Goal: Task Accomplishment & Management: Complete application form

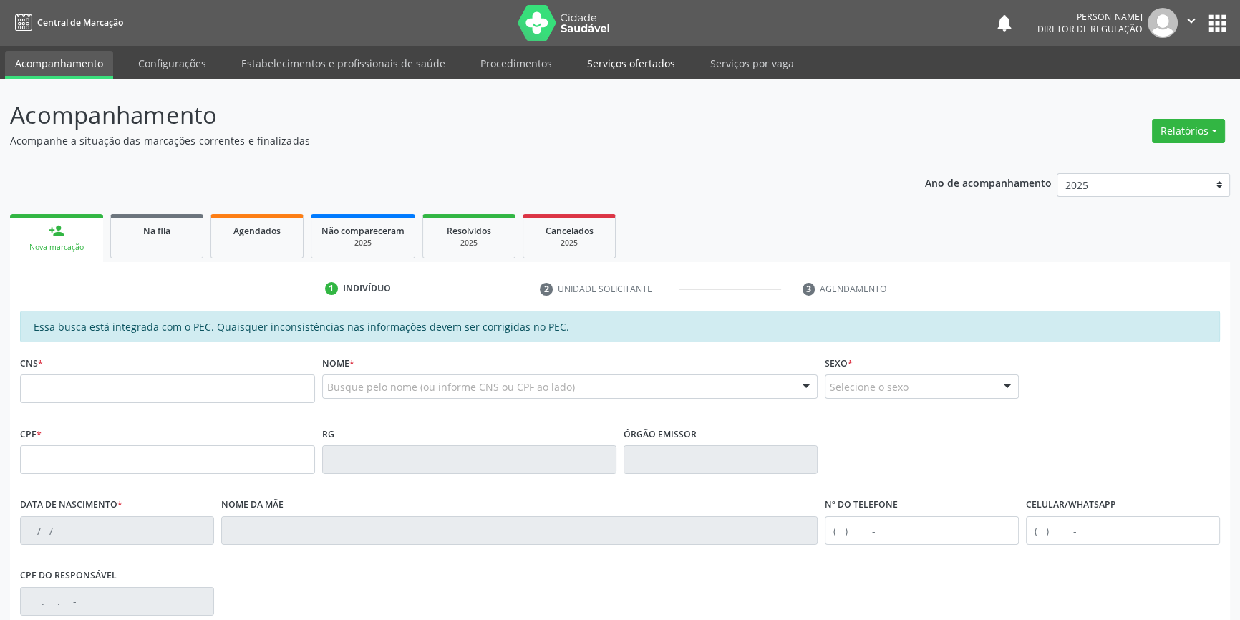
click at [627, 70] on link "Serviços ofertados" at bounding box center [631, 63] width 108 height 25
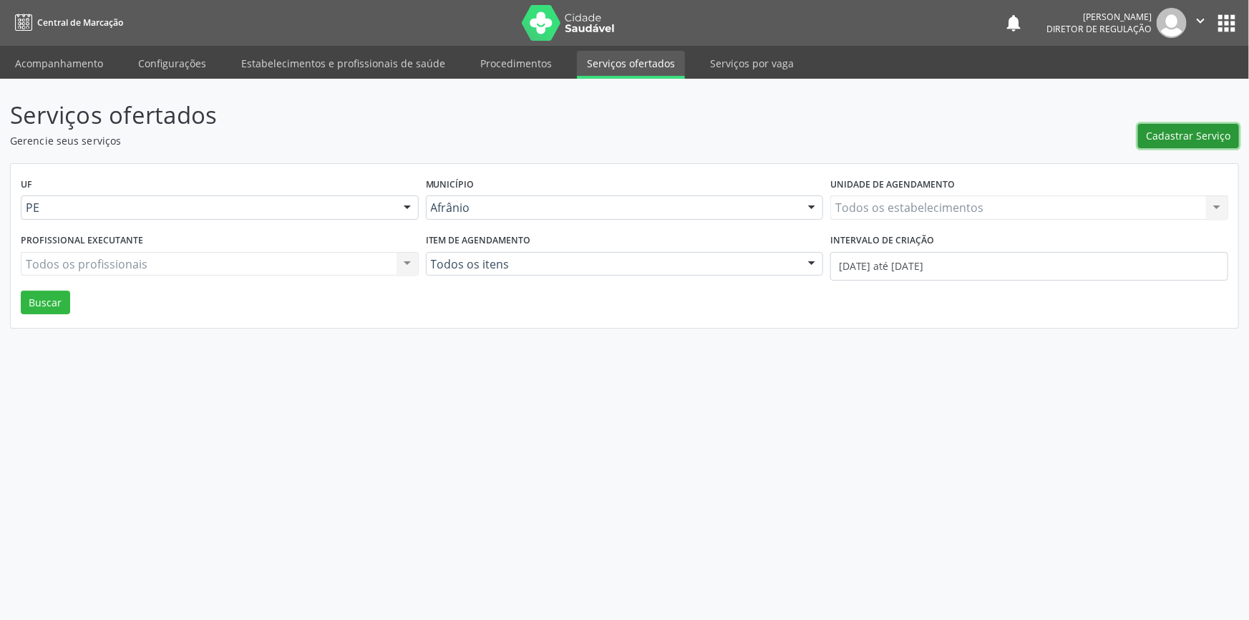
click at [1205, 132] on span "Cadastrar Serviço" at bounding box center [1189, 135] width 84 height 15
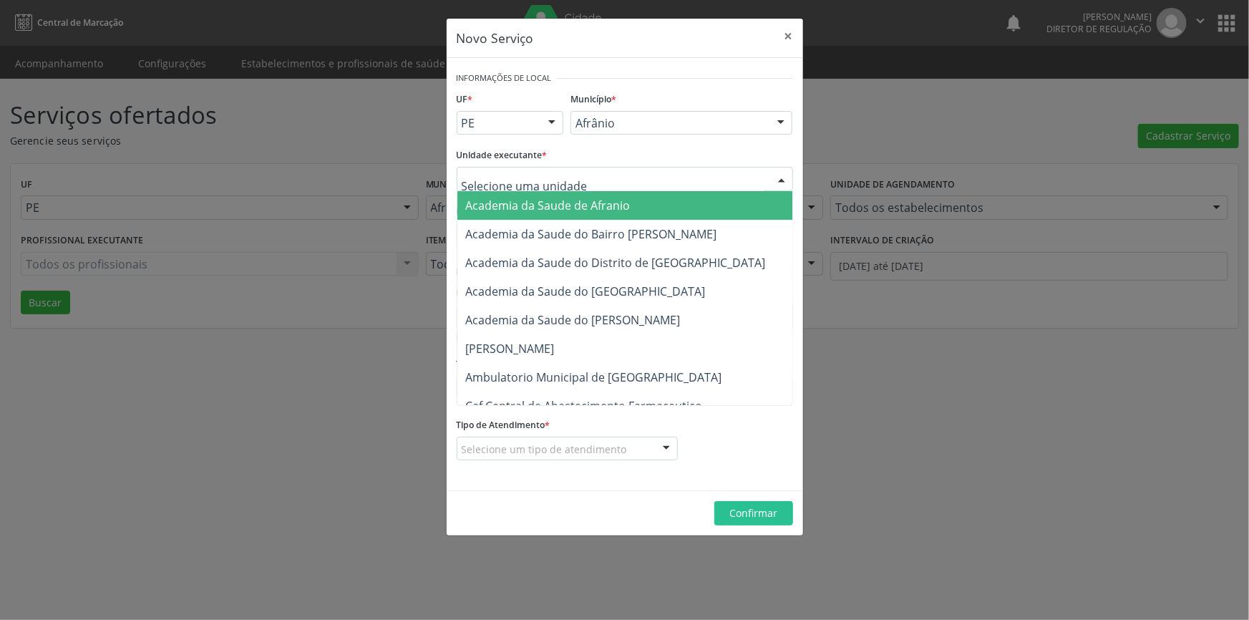
drag, startPoint x: 636, startPoint y: 95, endPoint x: 631, endPoint y: 104, distance: 10.3
click at [631, 98] on div "Município * [PERSON_NAME] resultado encontrado para: " " Não há nenhuma opção p…" at bounding box center [681, 117] width 229 height 56
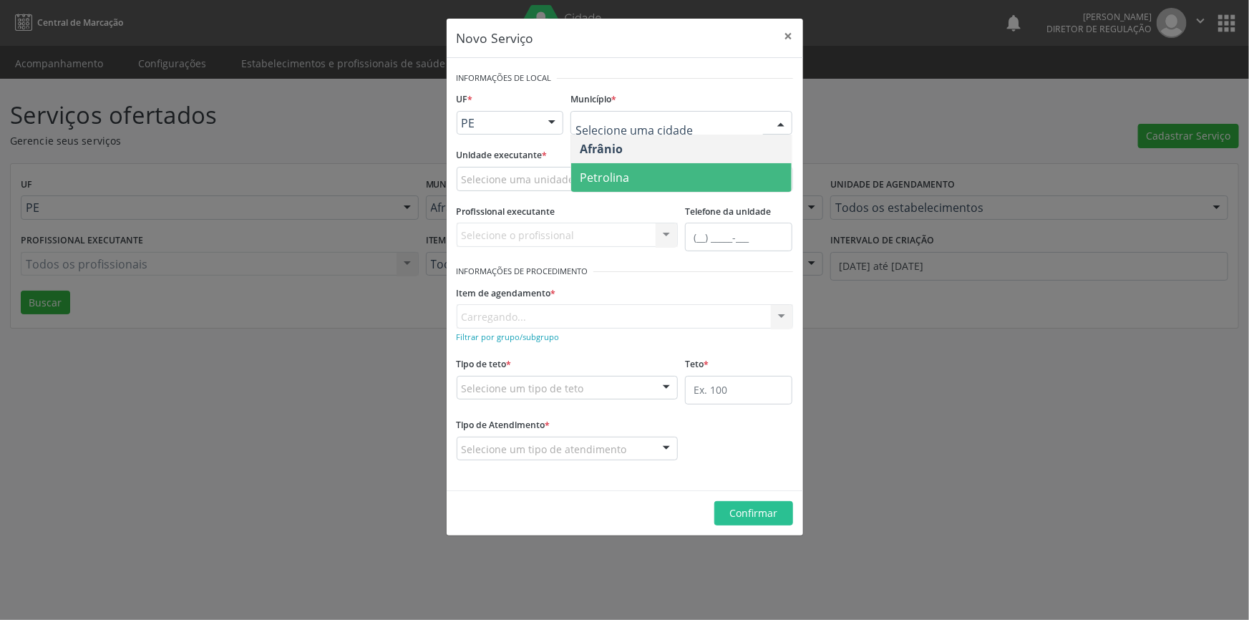
click at [616, 183] on span "Petrolina" at bounding box center [604, 178] width 49 height 16
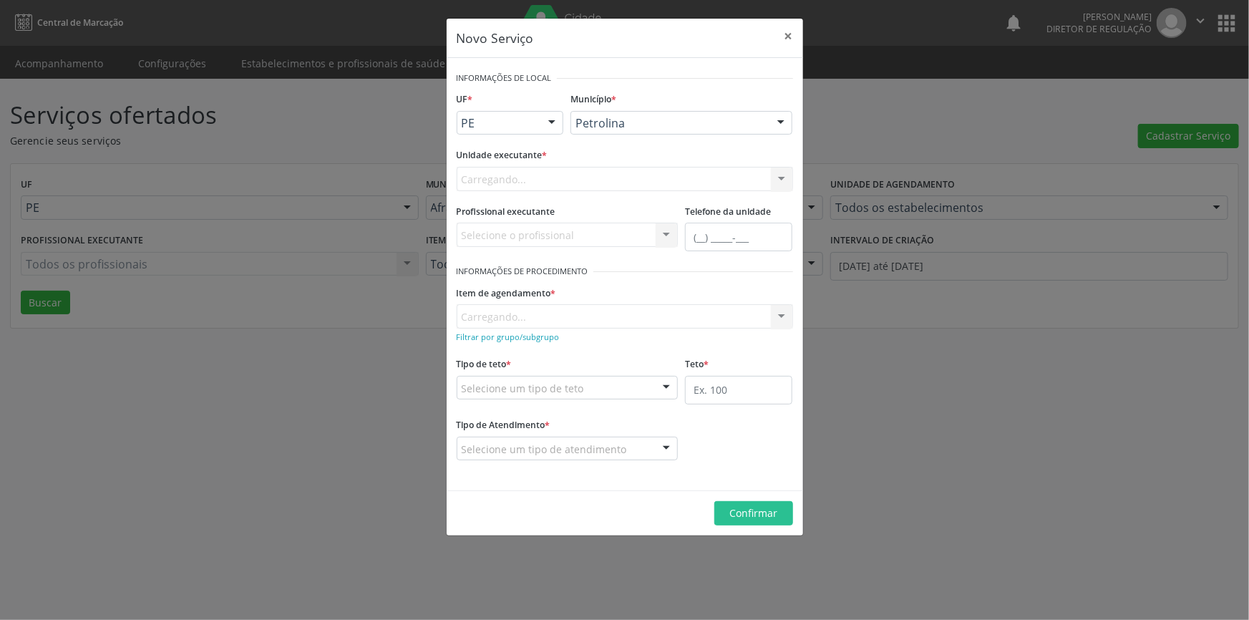
click at [573, 178] on div "Carregando... Academia da Saude de Afranio Academia da Saude do Bairro [PERSON_…" at bounding box center [625, 179] width 336 height 24
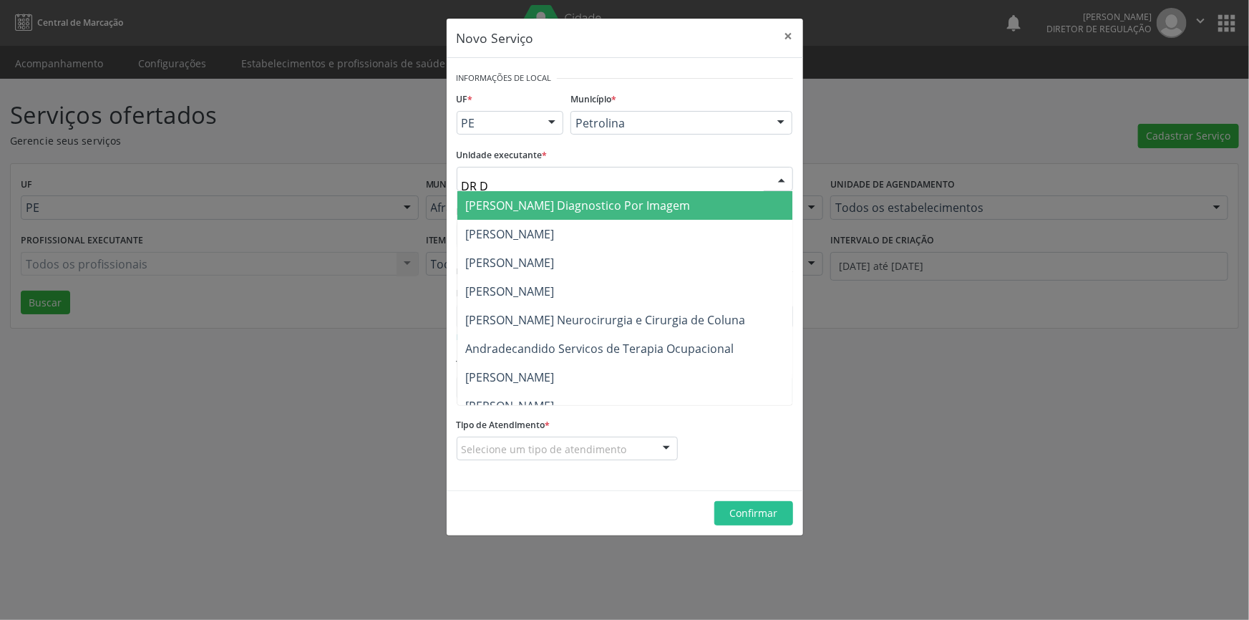
type input "DR [PERSON_NAME]"
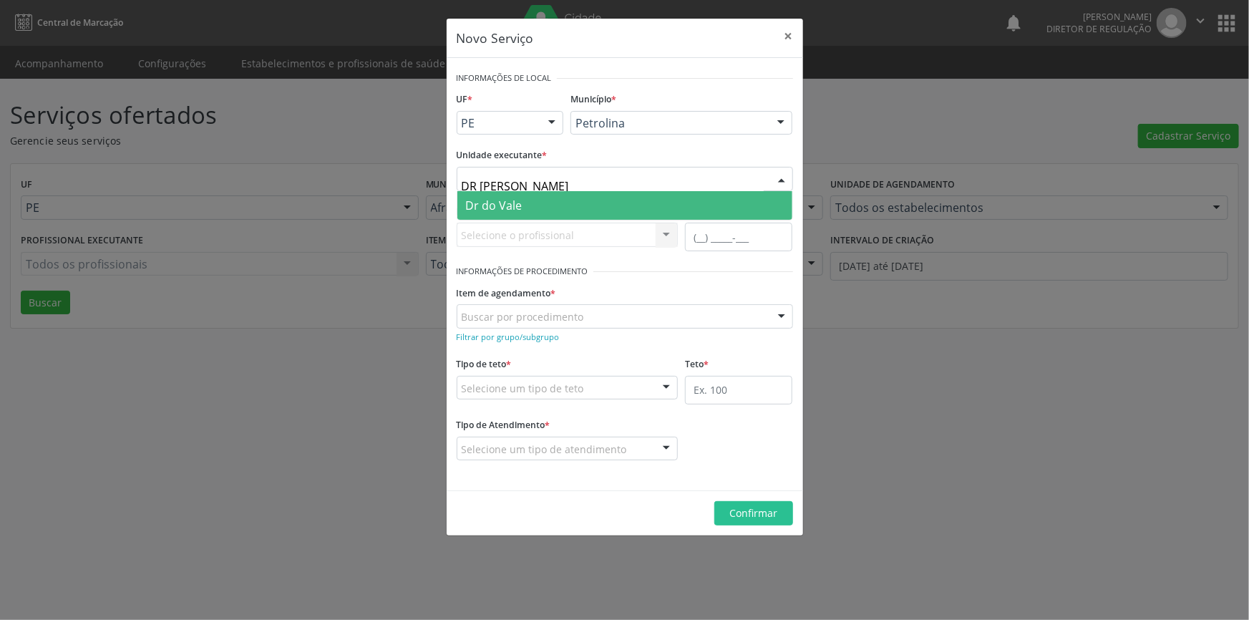
click at [524, 203] on span "Dr do Vale" at bounding box center [624, 205] width 335 height 29
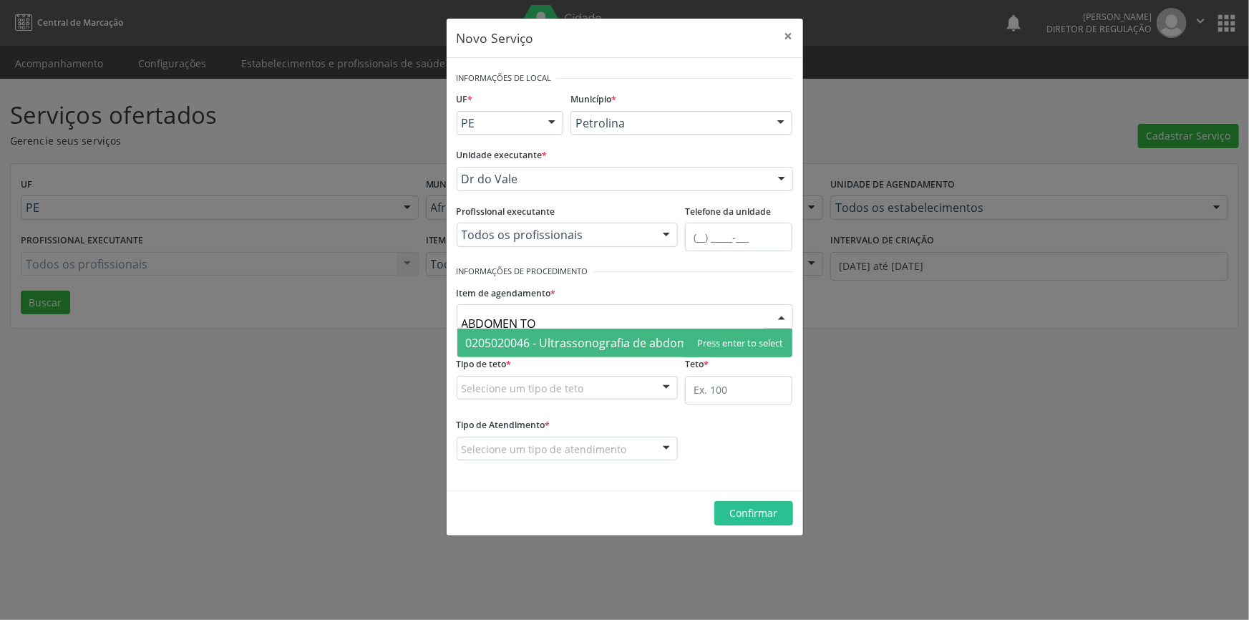
type input "ABDOMEN TOT"
click at [652, 338] on span "0205020046 - Ultrassonografia de abdomen total" at bounding box center [598, 343] width 264 height 16
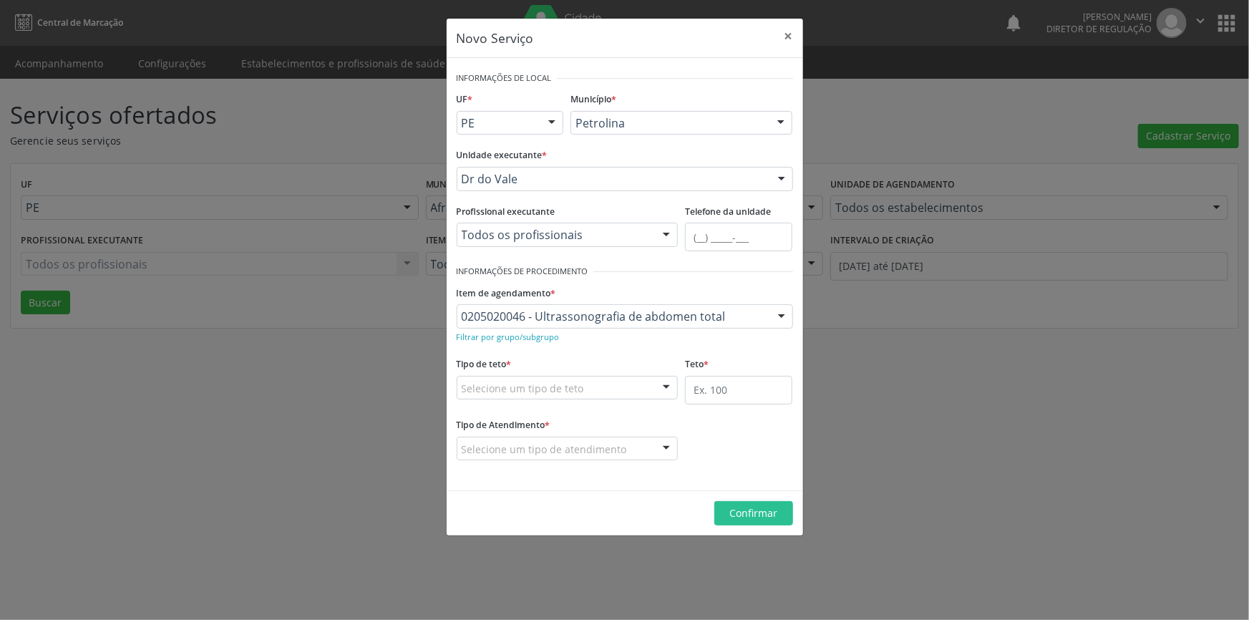
click at [635, 373] on form "Informações de Local UF * PE BA PE Nenhum resultado encontrado para: " " Não há…" at bounding box center [625, 274] width 336 height 412
click at [617, 384] on div "Selecione um tipo de teto" at bounding box center [568, 388] width 222 height 24
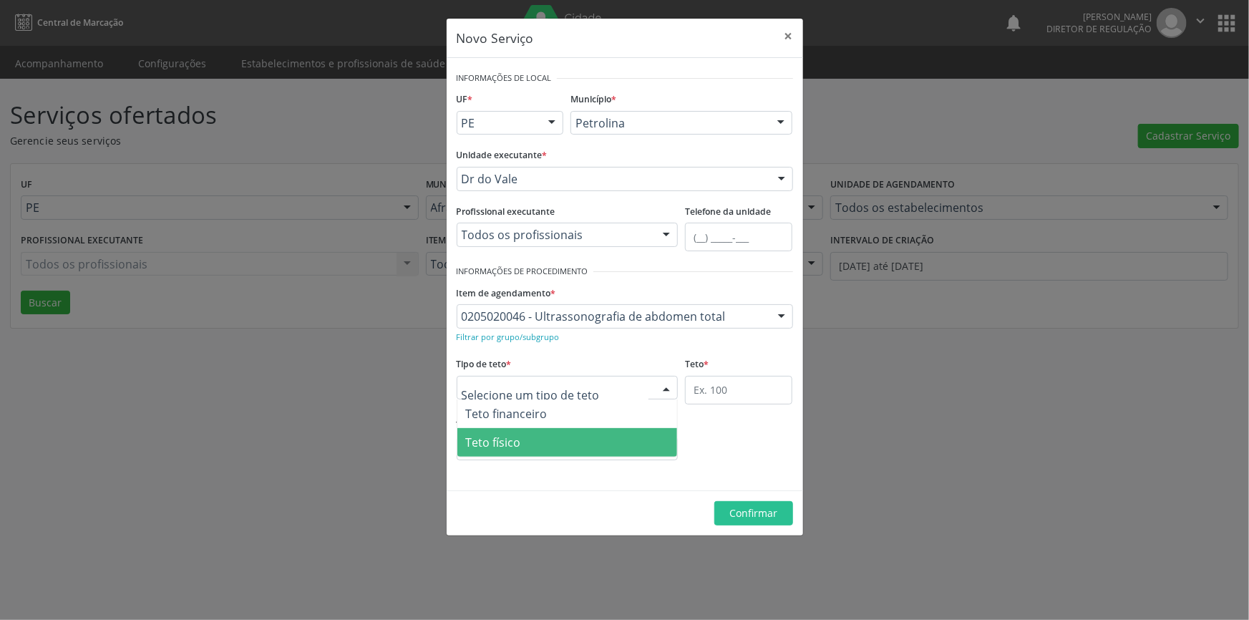
click at [538, 440] on span "Teto físico" at bounding box center [567, 442] width 220 height 29
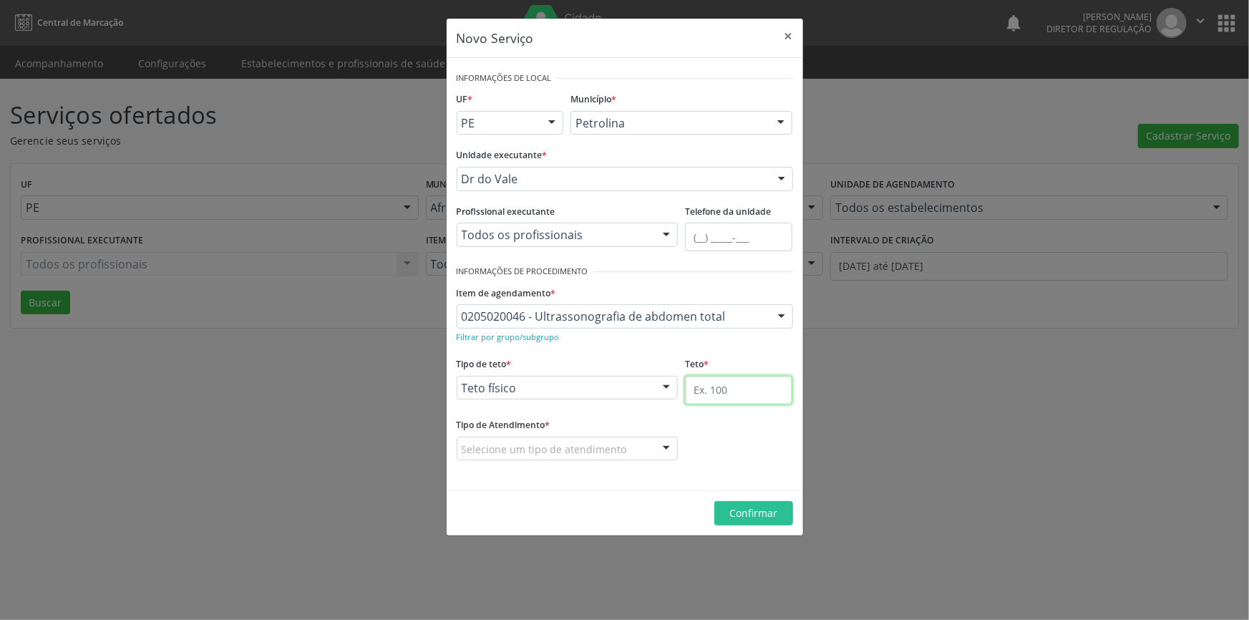
click at [727, 395] on input "text" at bounding box center [738, 390] width 107 height 29
type input "1"
click at [623, 447] on div "Selecione um tipo de atendimento" at bounding box center [568, 449] width 222 height 24
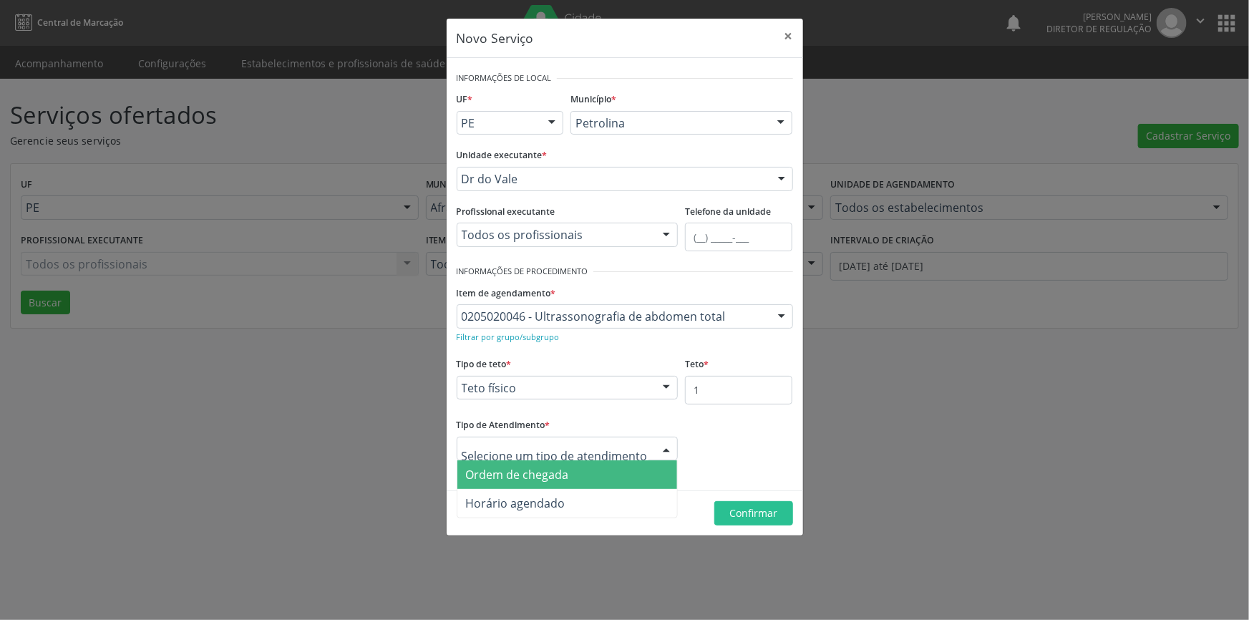
click at [564, 482] on span "Ordem de chegada" at bounding box center [567, 474] width 220 height 29
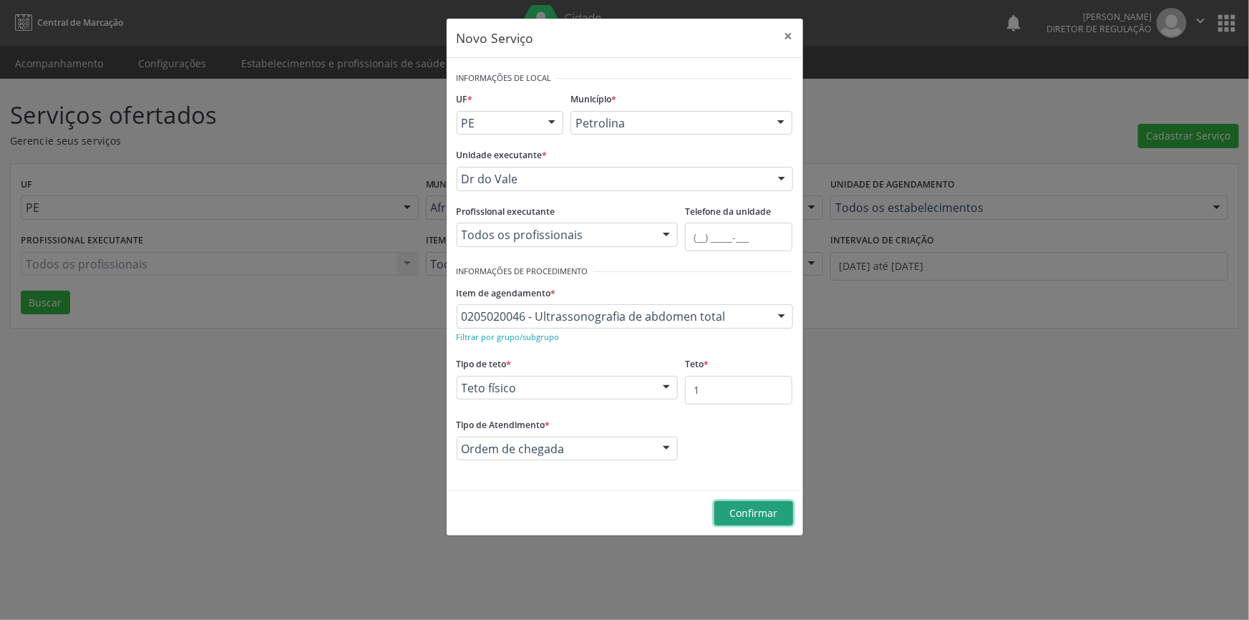
click at [729, 507] on button "Confirmar" at bounding box center [753, 513] width 79 height 24
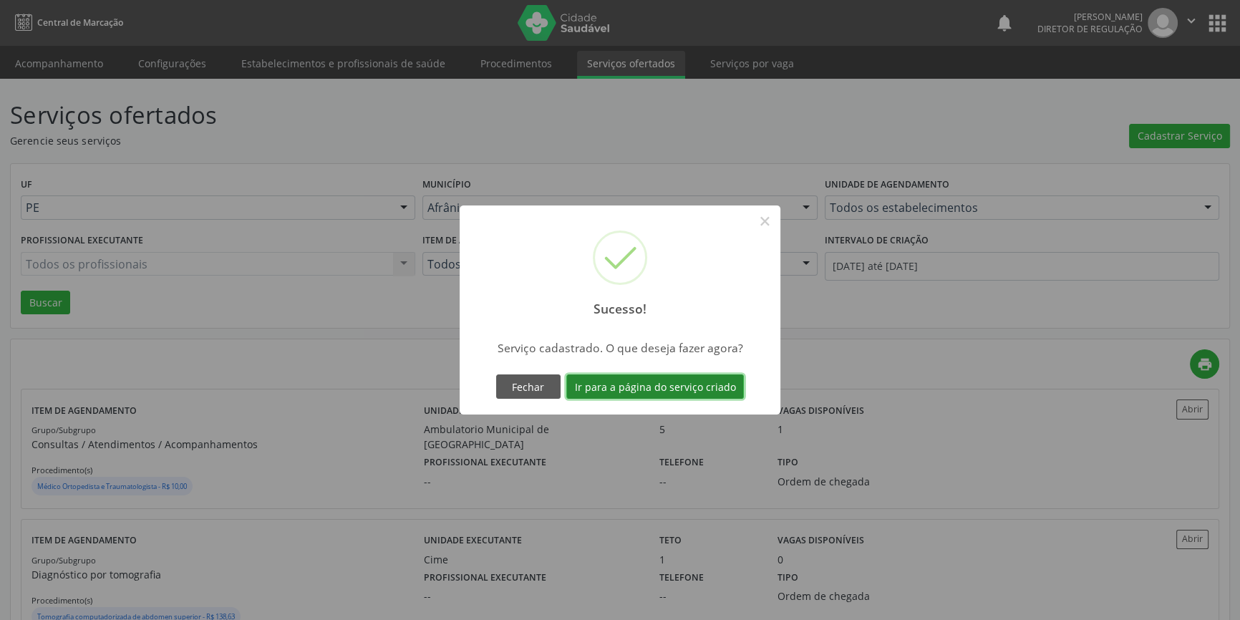
click at [714, 387] on button "Ir para a página do serviço criado" at bounding box center [655, 386] width 178 height 24
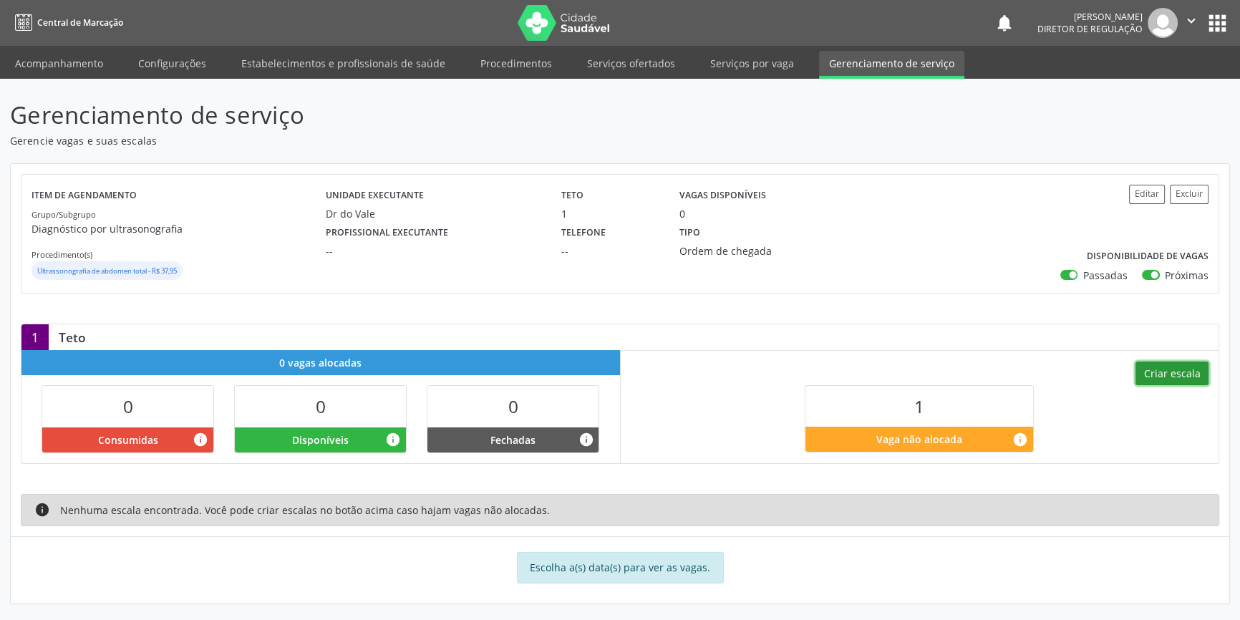
click at [1164, 369] on button "Criar escala" at bounding box center [1171, 373] width 73 height 24
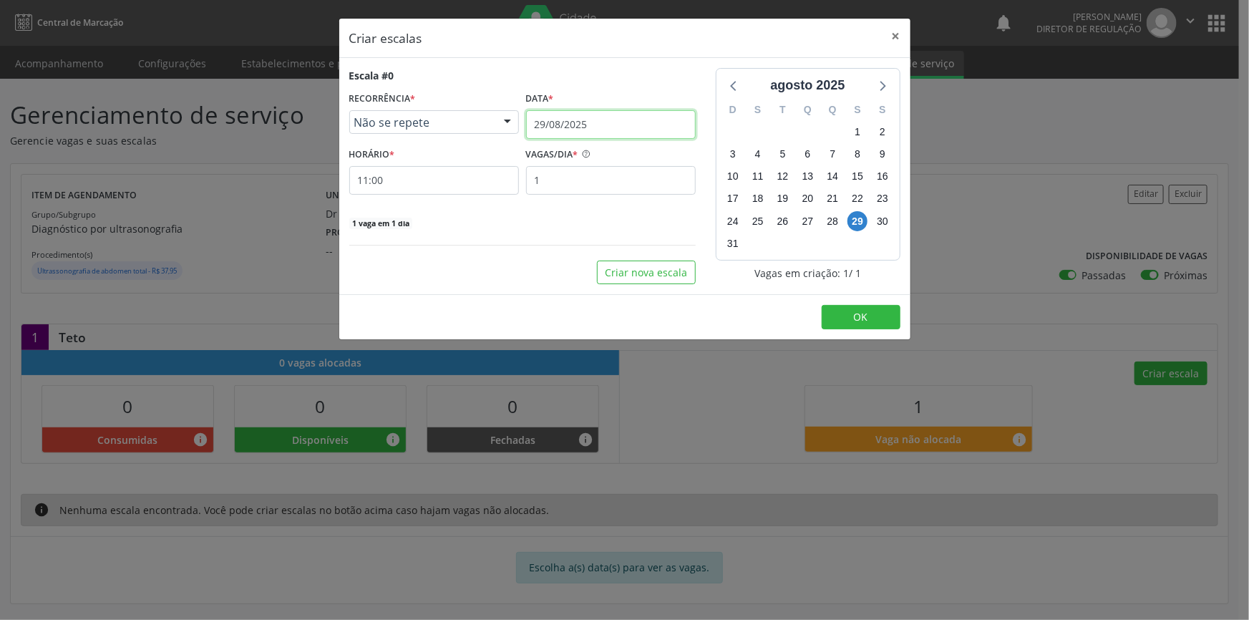
click at [602, 115] on input "29/08/2025" at bounding box center [611, 124] width 170 height 29
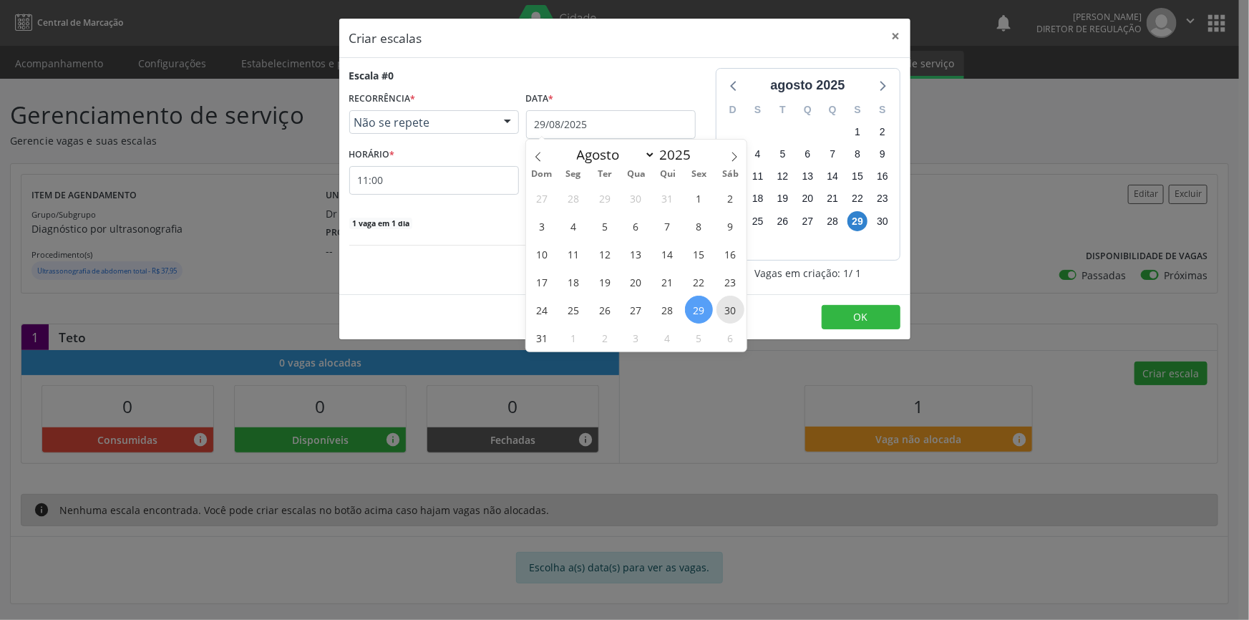
click at [717, 310] on span "30" at bounding box center [731, 310] width 28 height 28
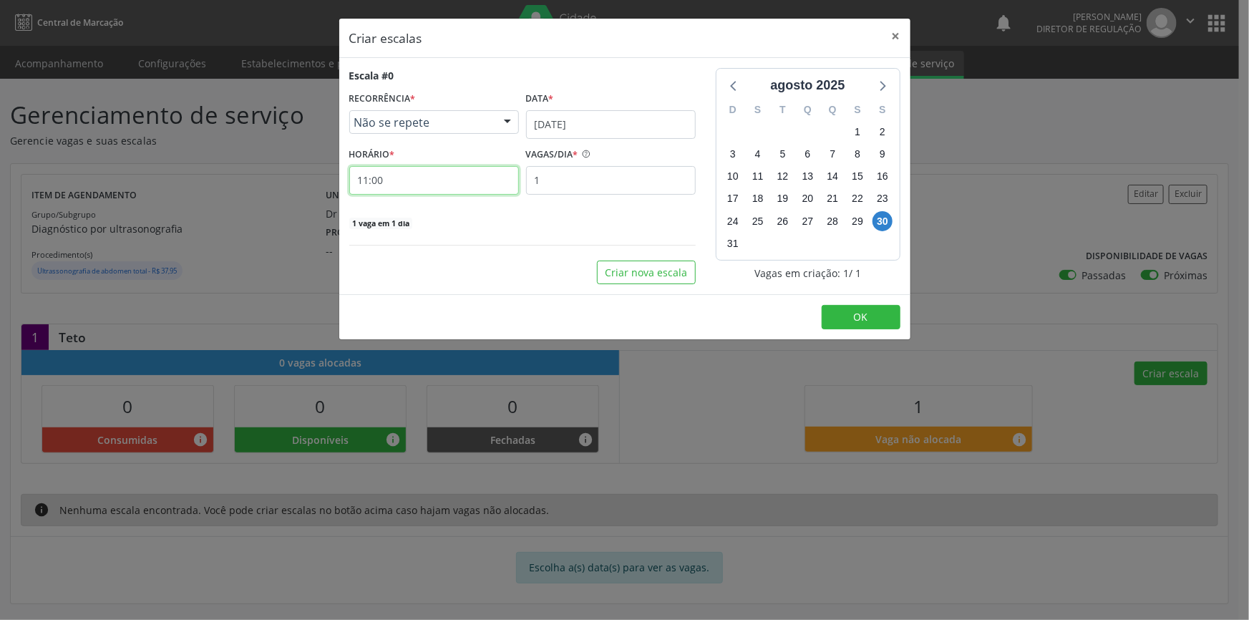
click at [452, 181] on input "11:00" at bounding box center [434, 180] width 170 height 29
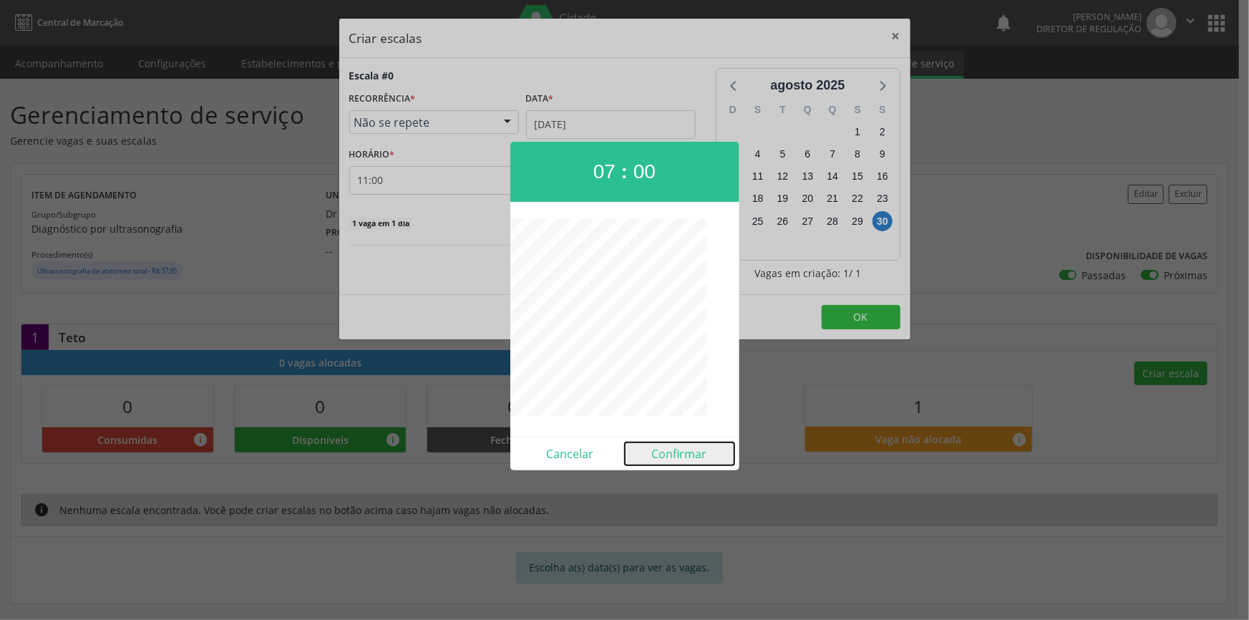
click at [675, 442] on button "Confirmar" at bounding box center [680, 453] width 110 height 23
type input "07:00"
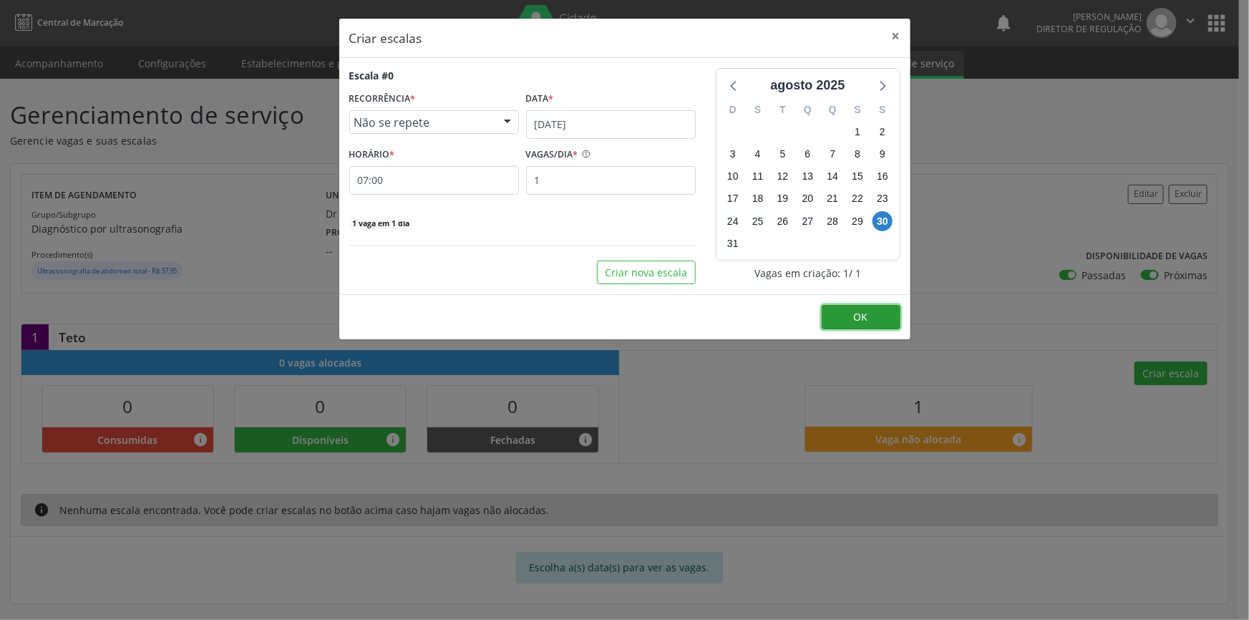
click at [831, 319] on button "OK" at bounding box center [861, 317] width 79 height 24
